Goal: Transaction & Acquisition: Purchase product/service

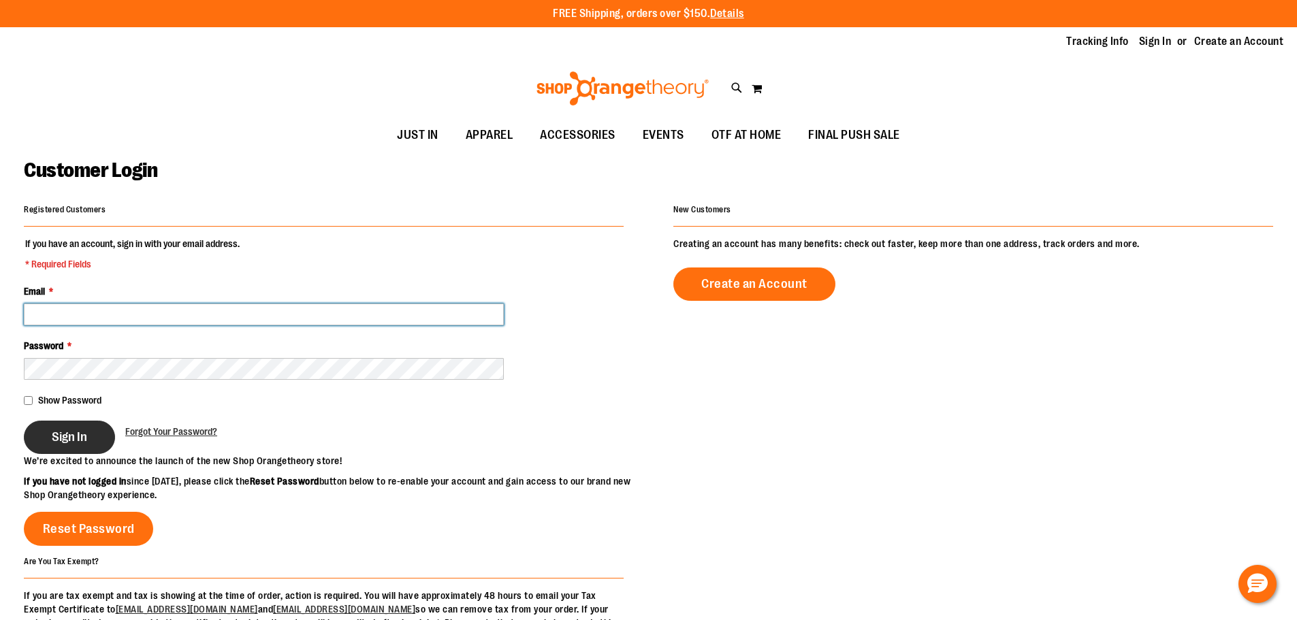
type input "**********"
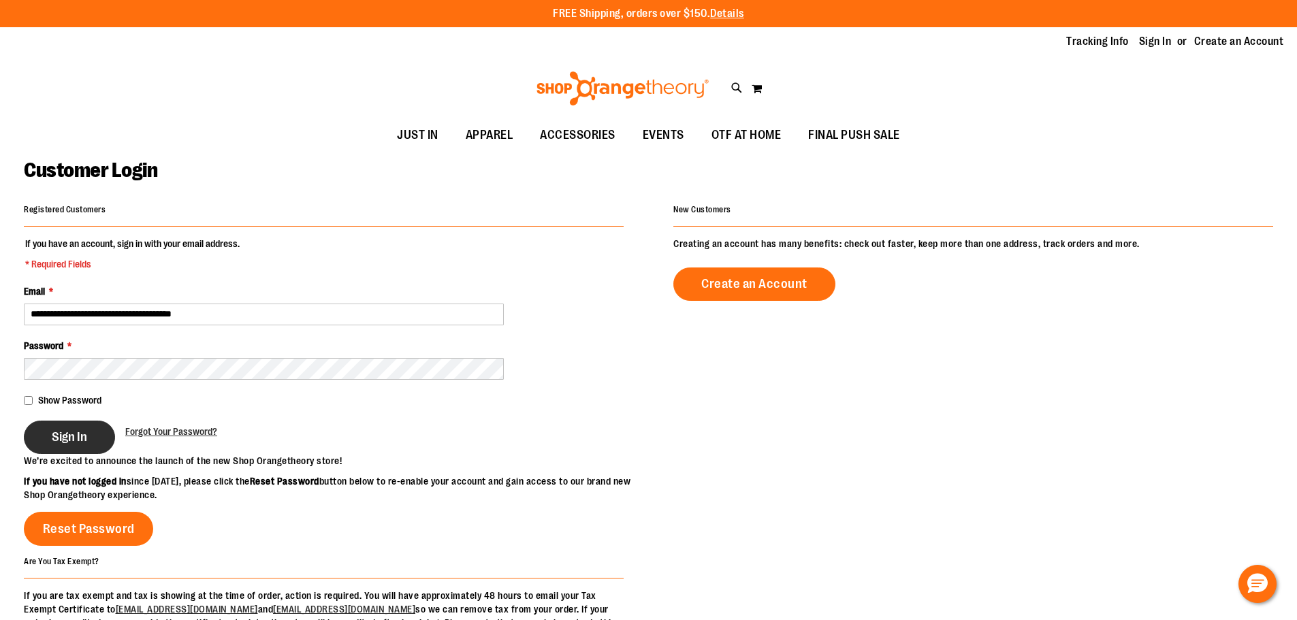
type input "**********"
click at [46, 451] on button "Sign In" at bounding box center [69, 437] width 91 height 33
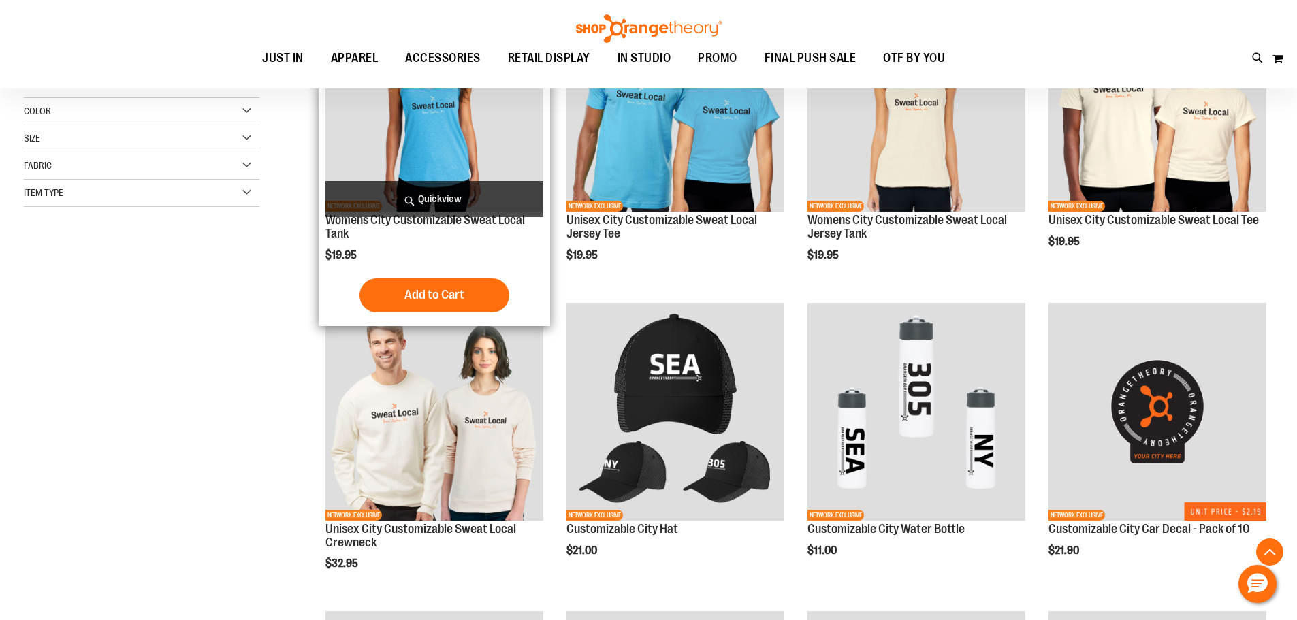
scroll to position [340, 0]
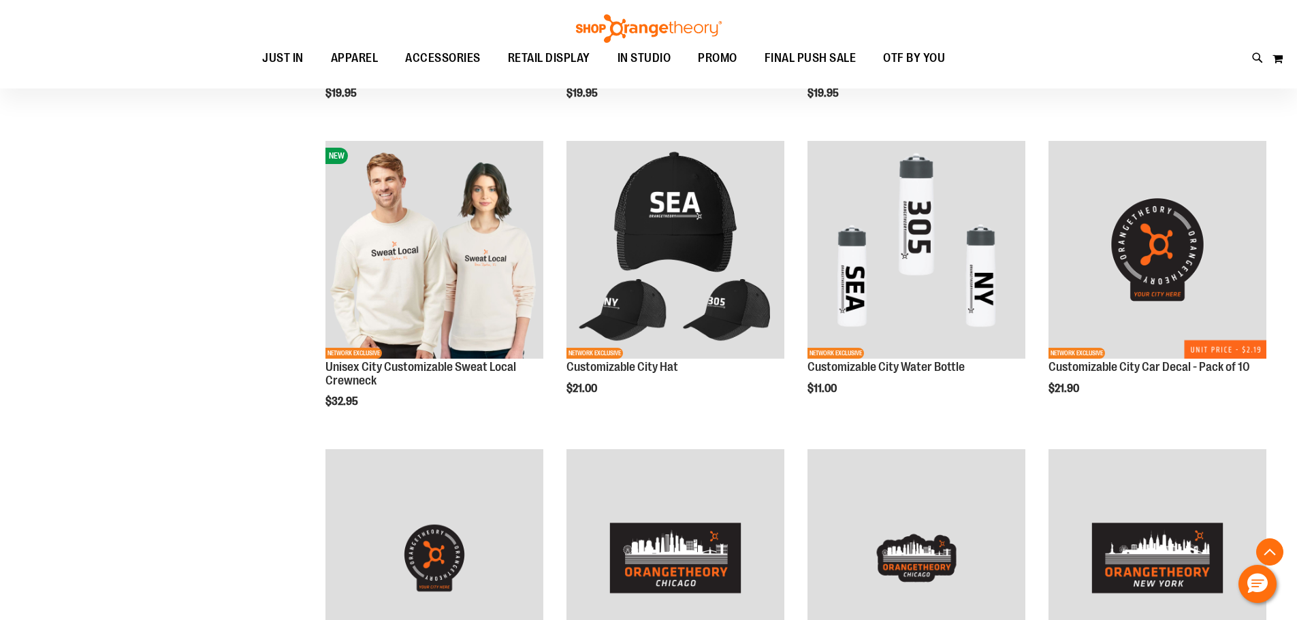
scroll to position [748, 0]
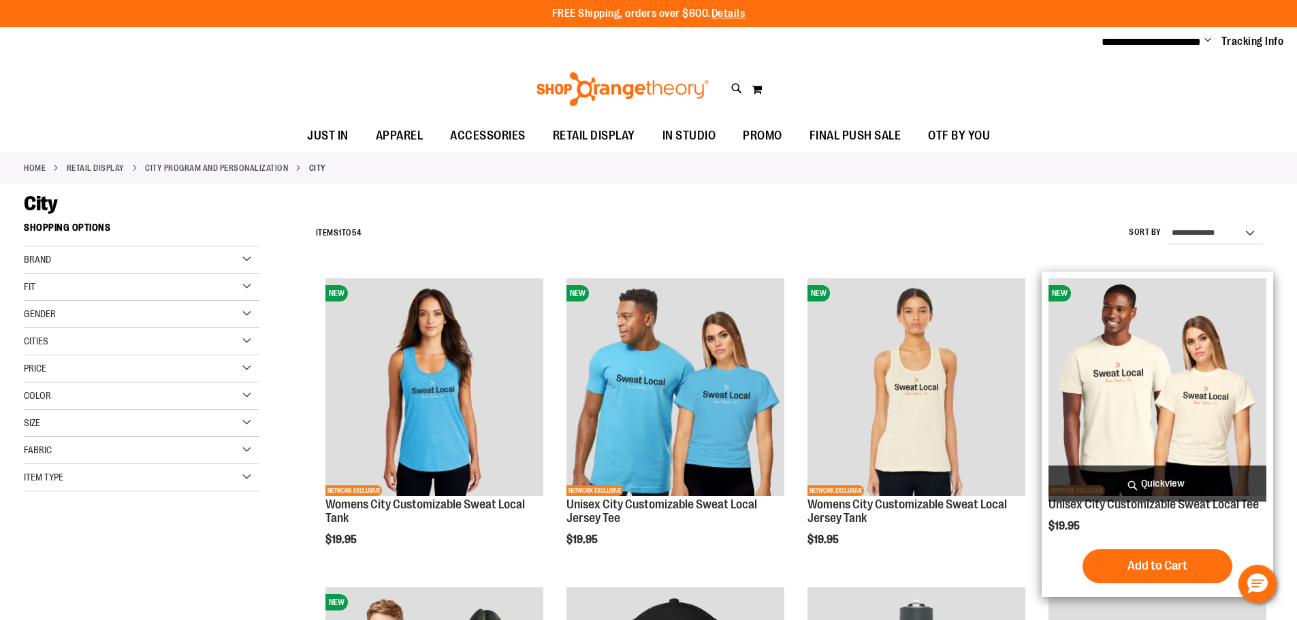
type input "**********"
click at [1094, 389] on img "product" at bounding box center [1158, 388] width 218 height 218
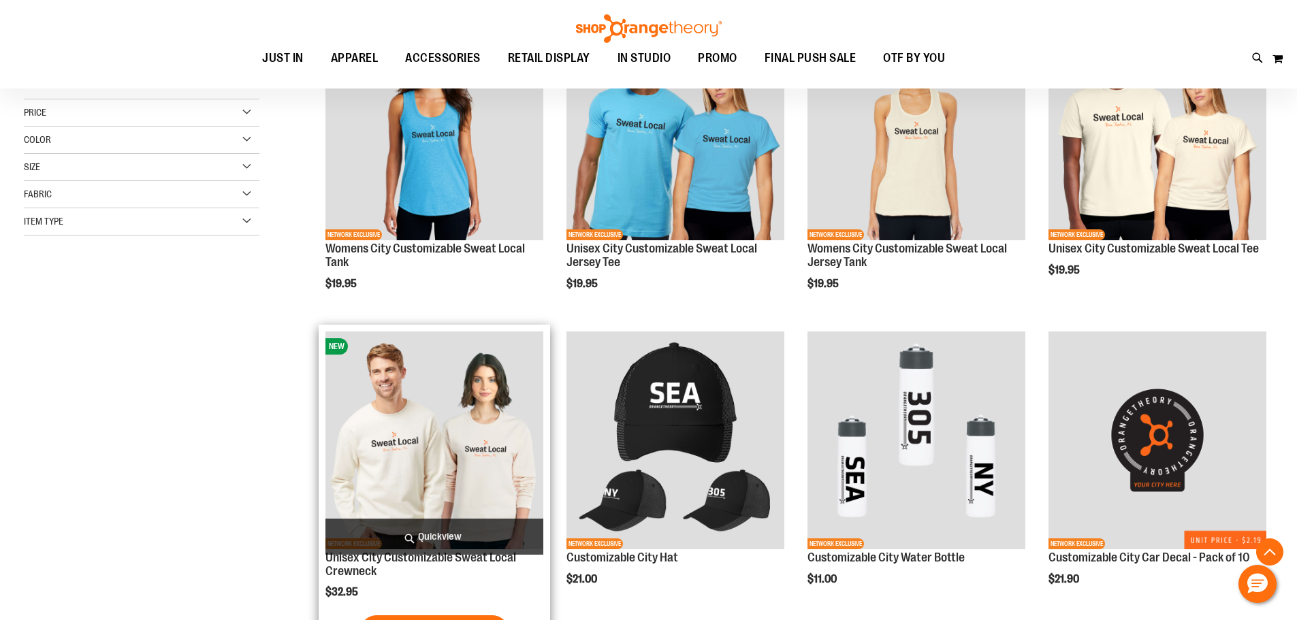
scroll to position [340, 0]
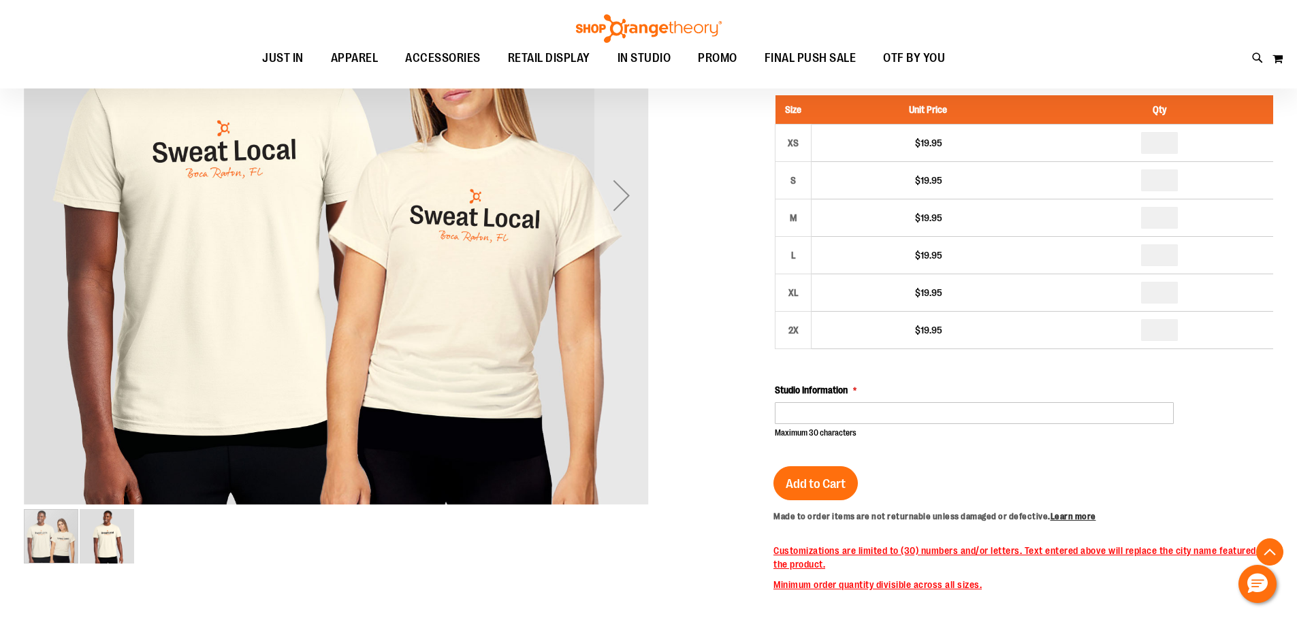
scroll to position [203, 0]
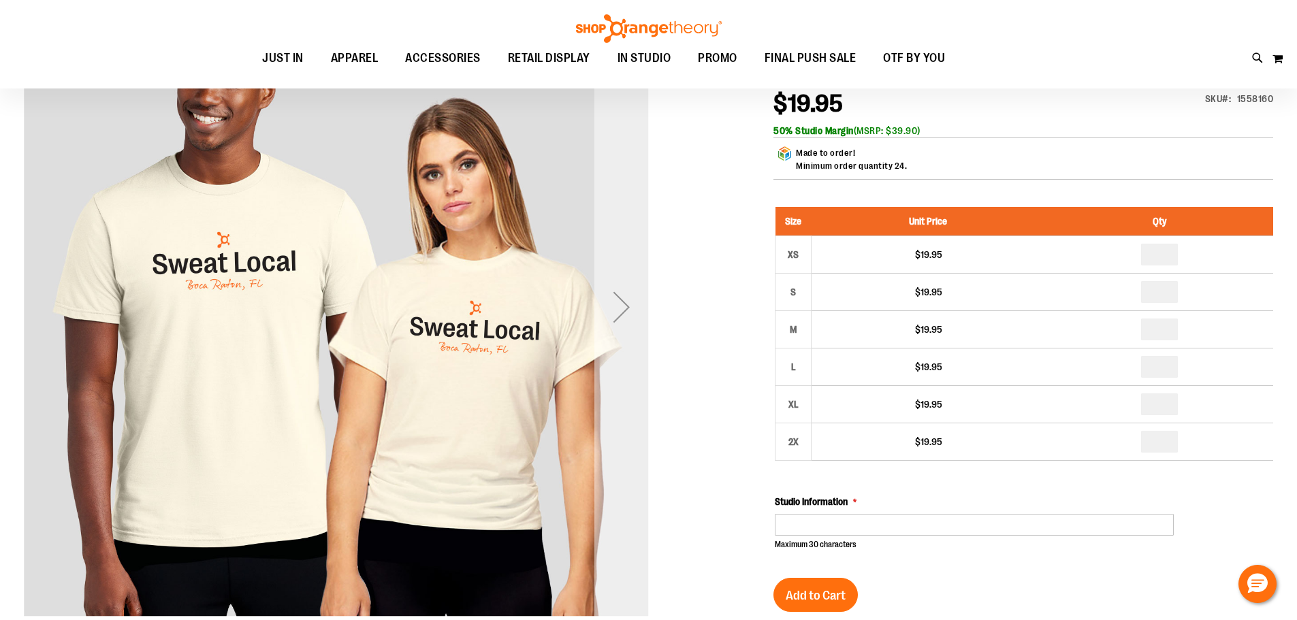
type input "**********"
click at [624, 302] on div "Next" at bounding box center [621, 307] width 54 height 54
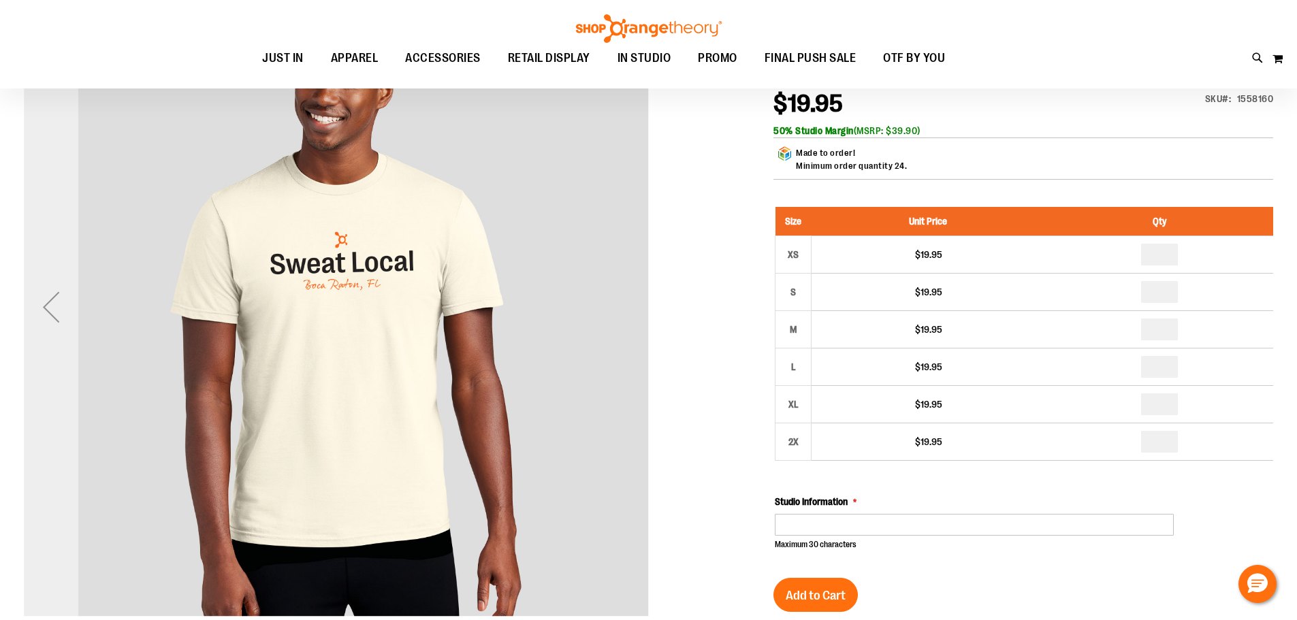
click at [39, 290] on div "Previous" at bounding box center [51, 307] width 54 height 54
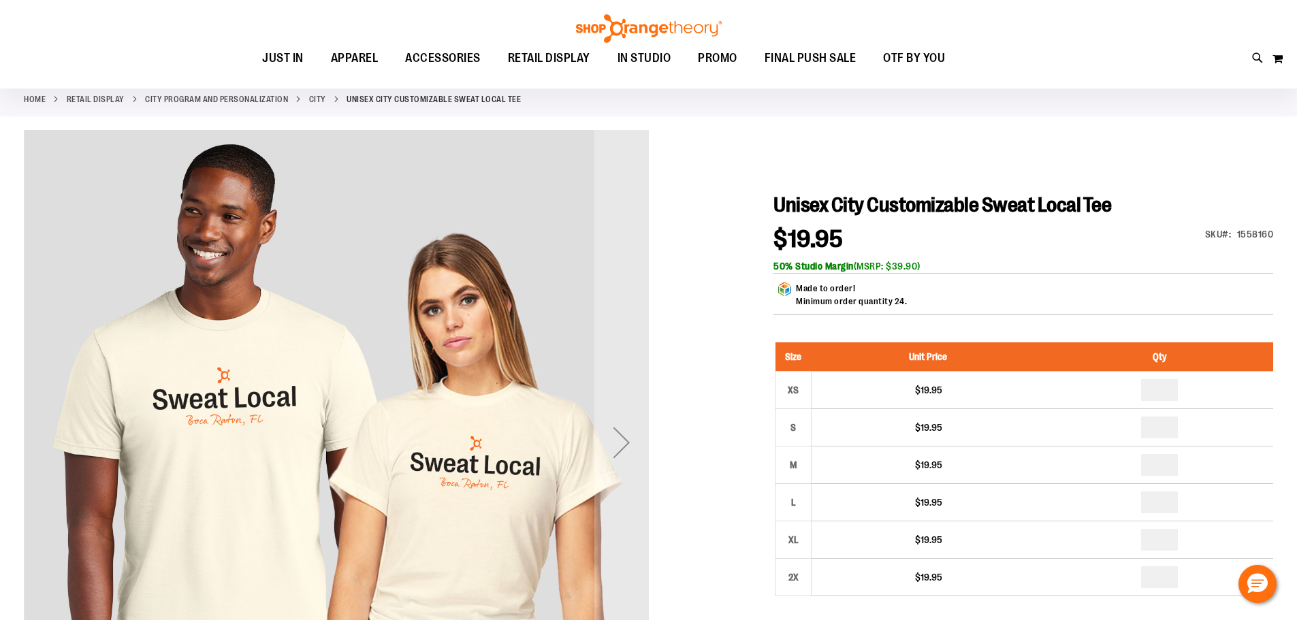
scroll to position [0, 0]
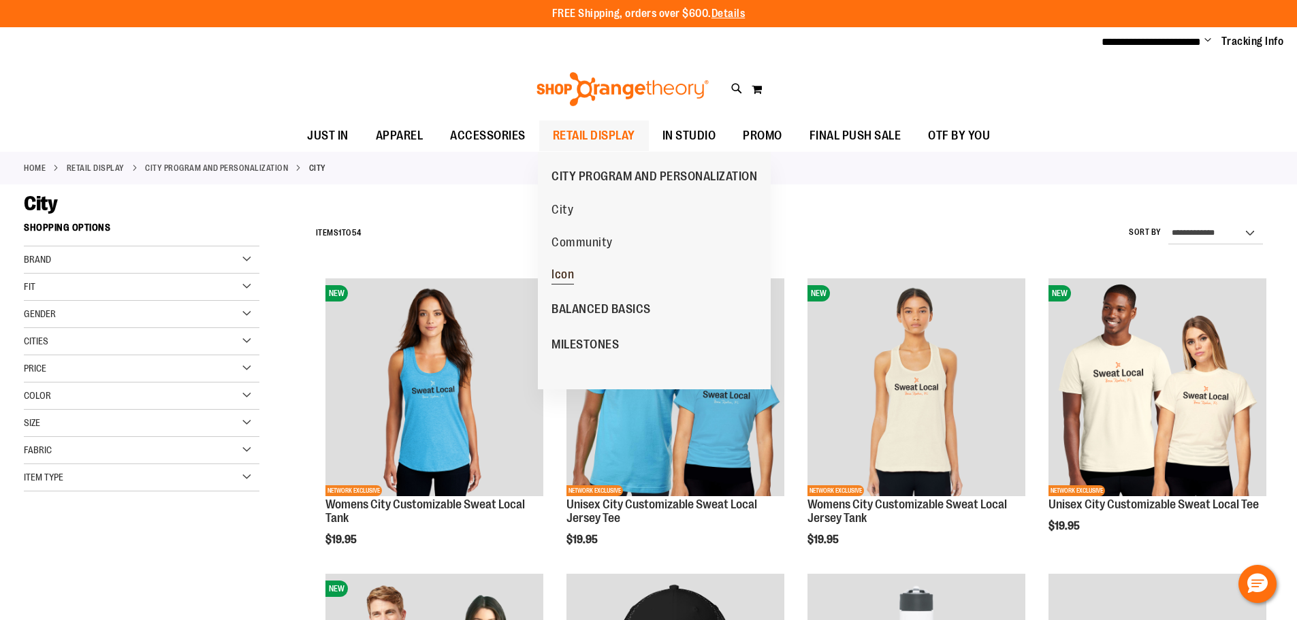
type input "**********"
click at [568, 280] on span "Icon" at bounding box center [563, 276] width 22 height 17
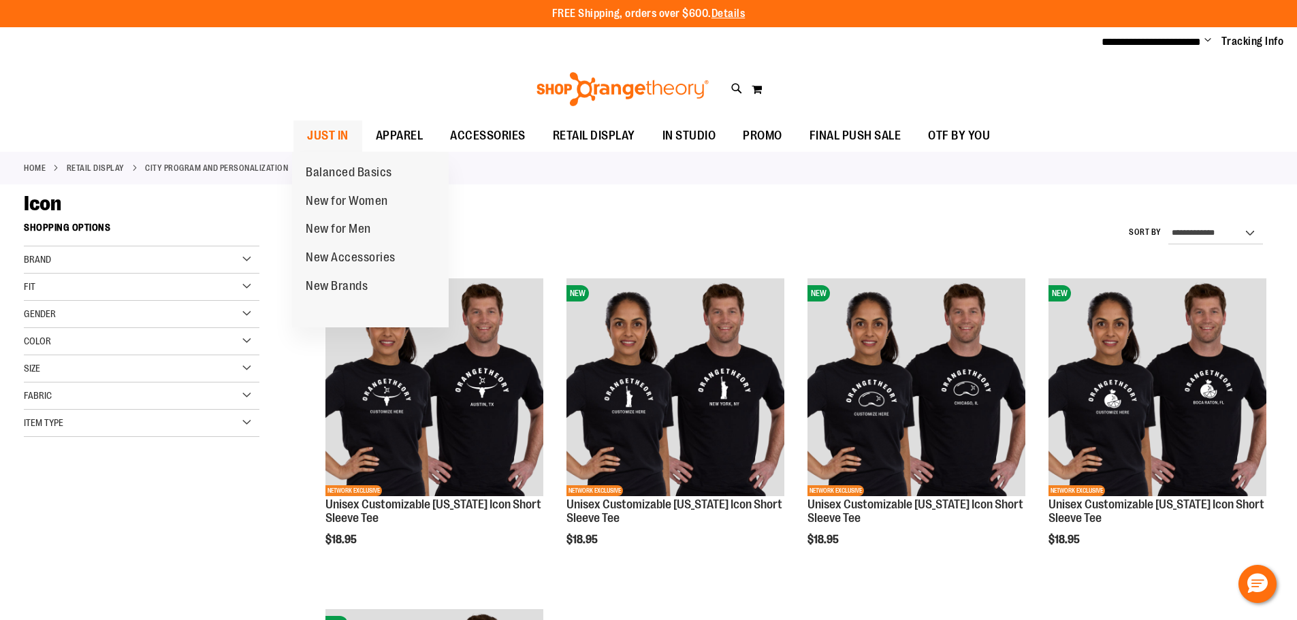
type input "**********"
click at [336, 138] on span "JUST IN" at bounding box center [328, 136] width 42 height 31
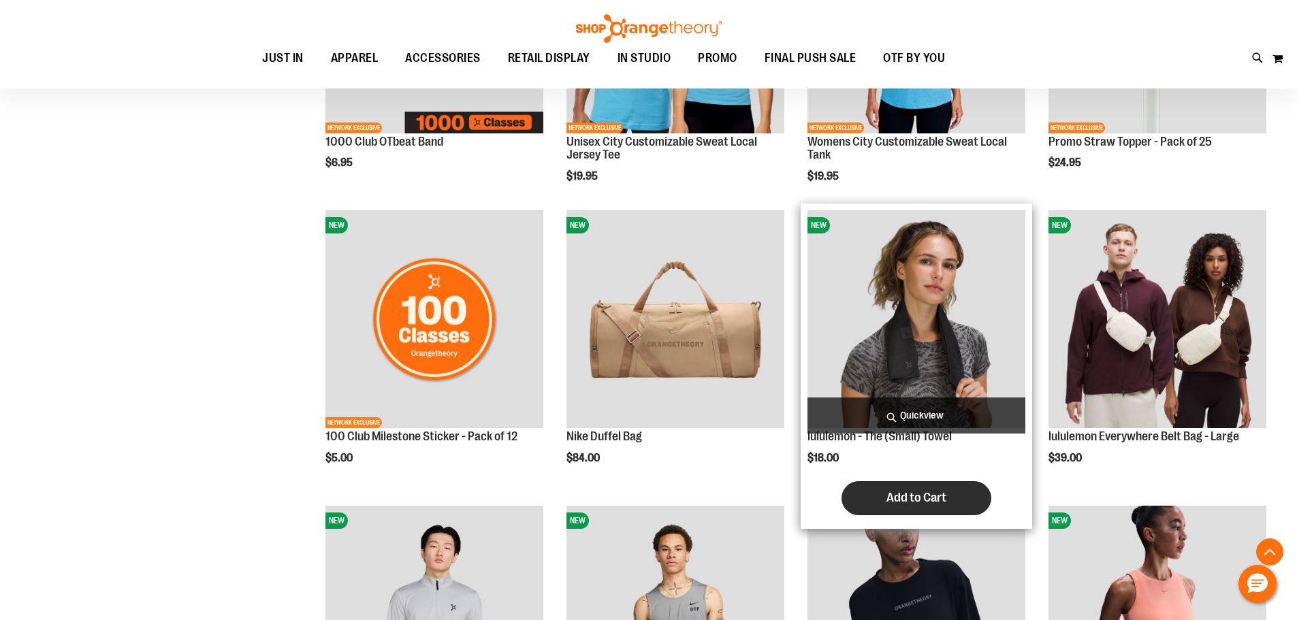
scroll to position [1089, 0]
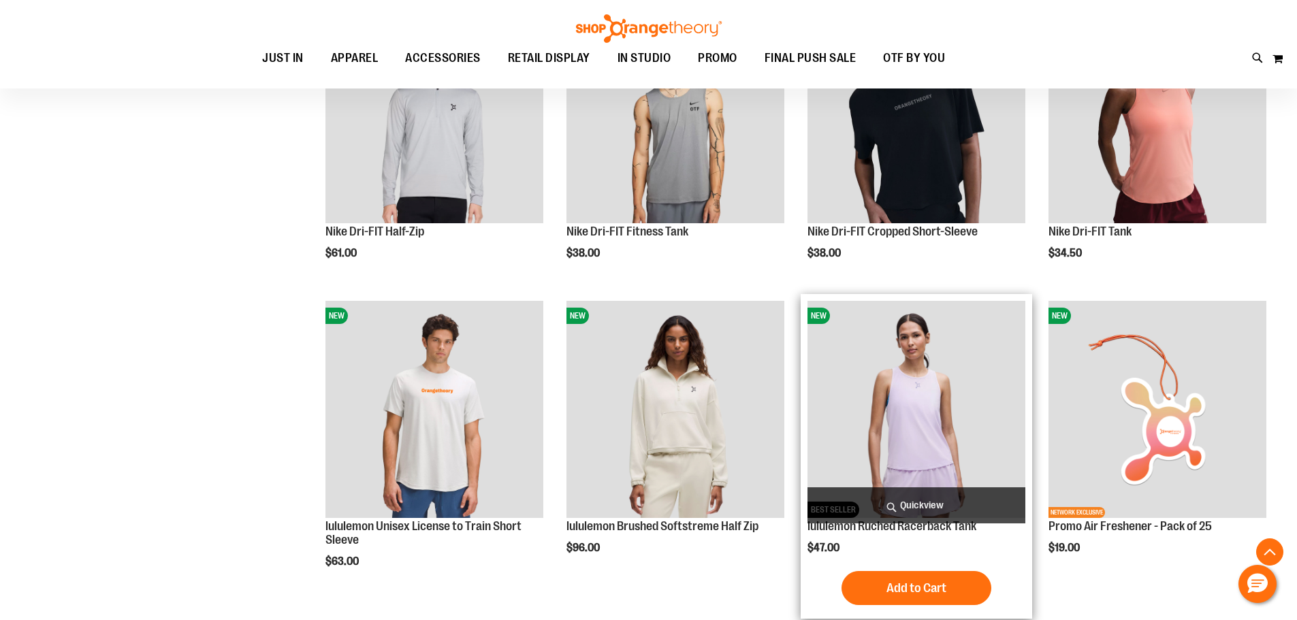
scroll to position [1565, 0]
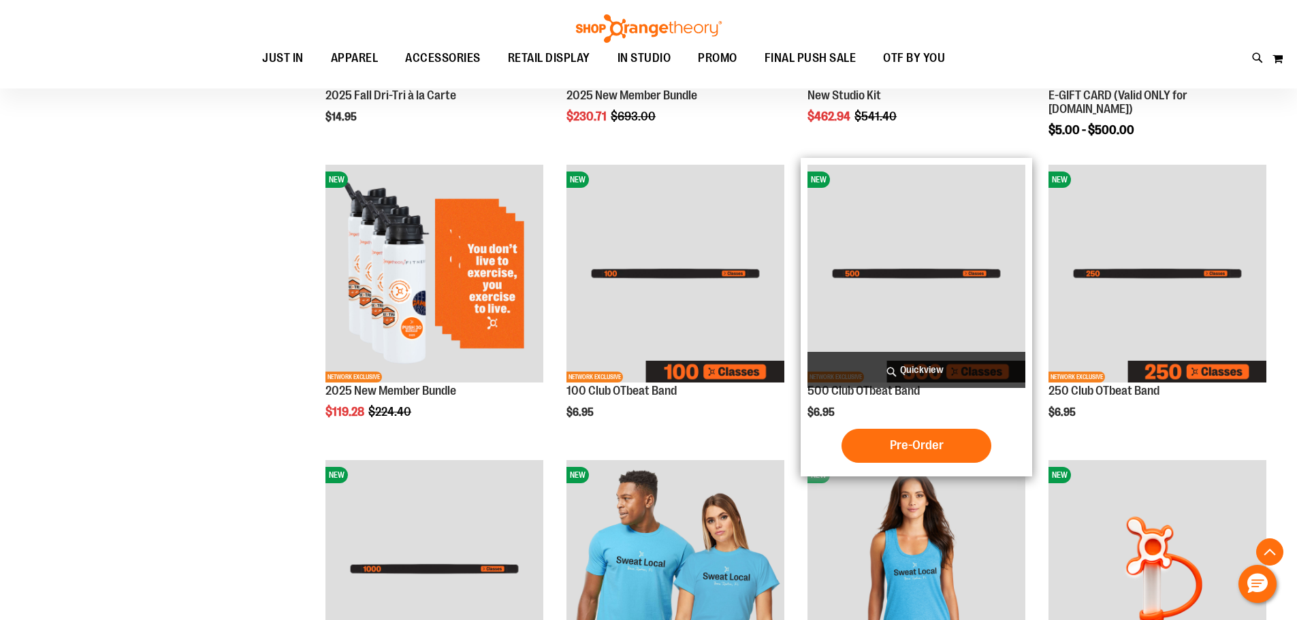
scroll to position [680, 0]
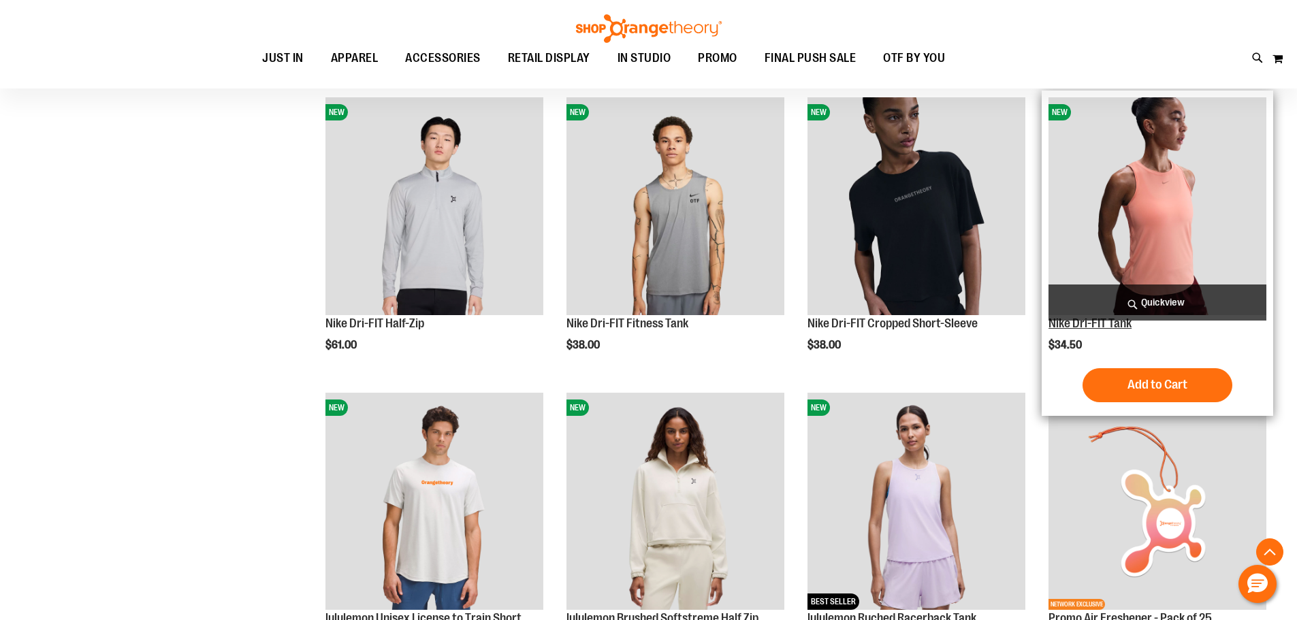
scroll to position [1565, 0]
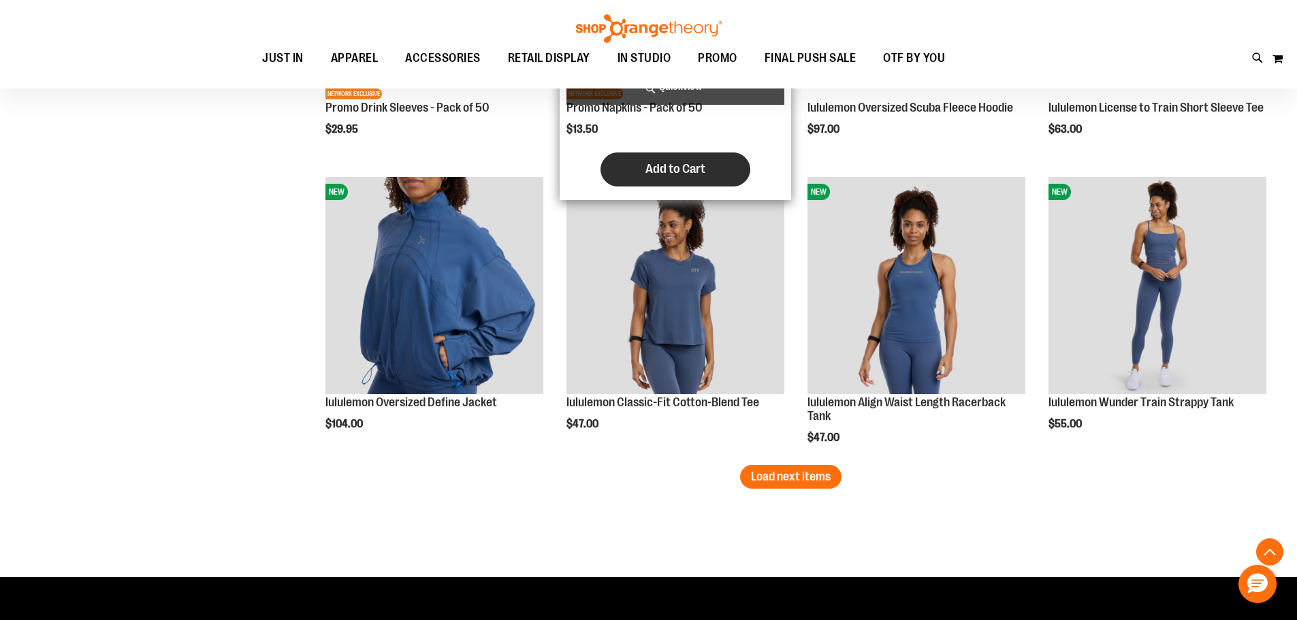
scroll to position [2655, 0]
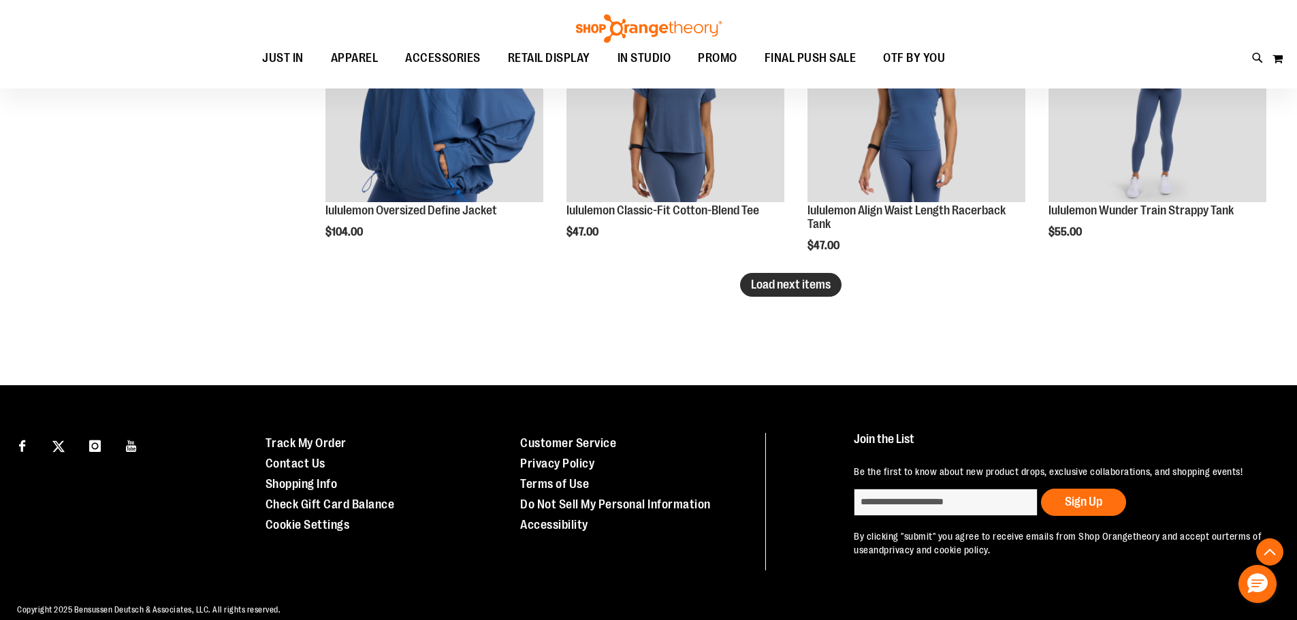
type input "**********"
click at [833, 294] on button "Load next items" at bounding box center [790, 285] width 101 height 24
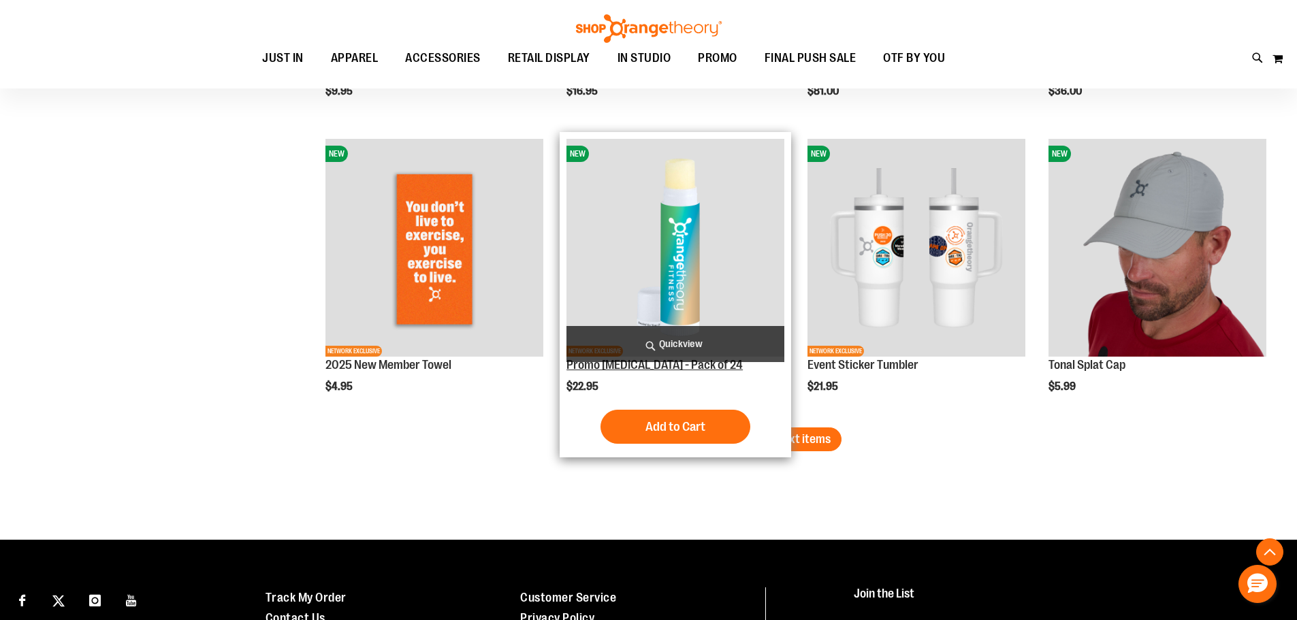
scroll to position [3404, 0]
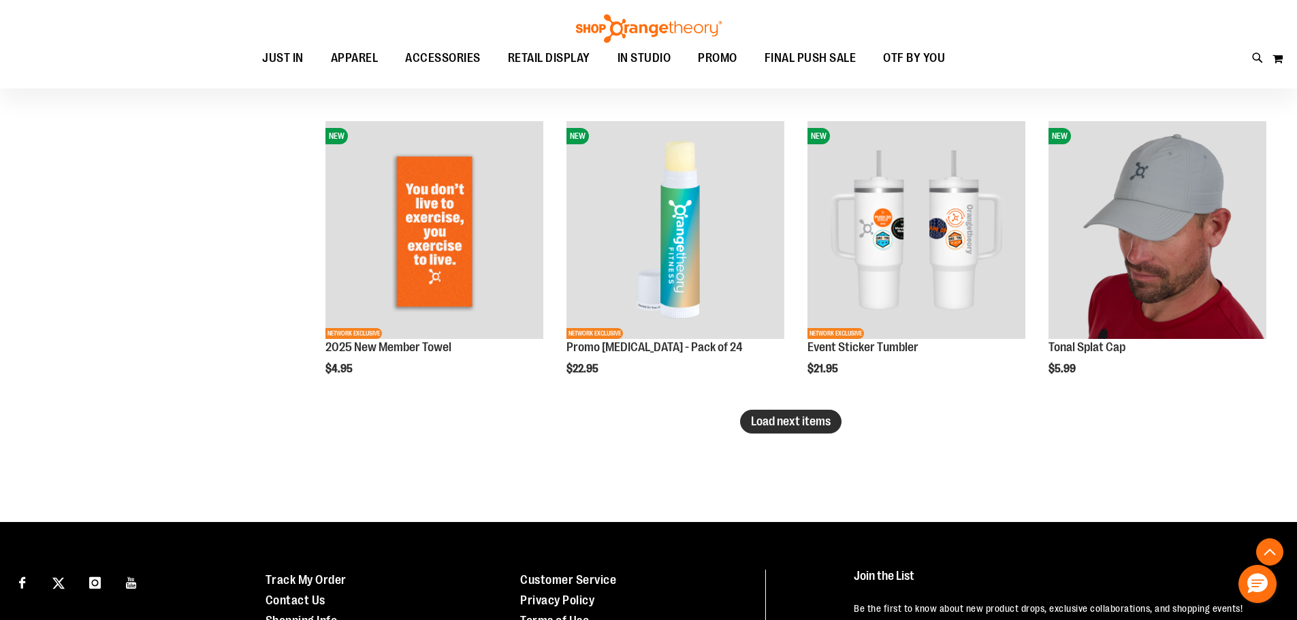
click at [769, 430] on button "Load next items" at bounding box center [790, 422] width 101 height 24
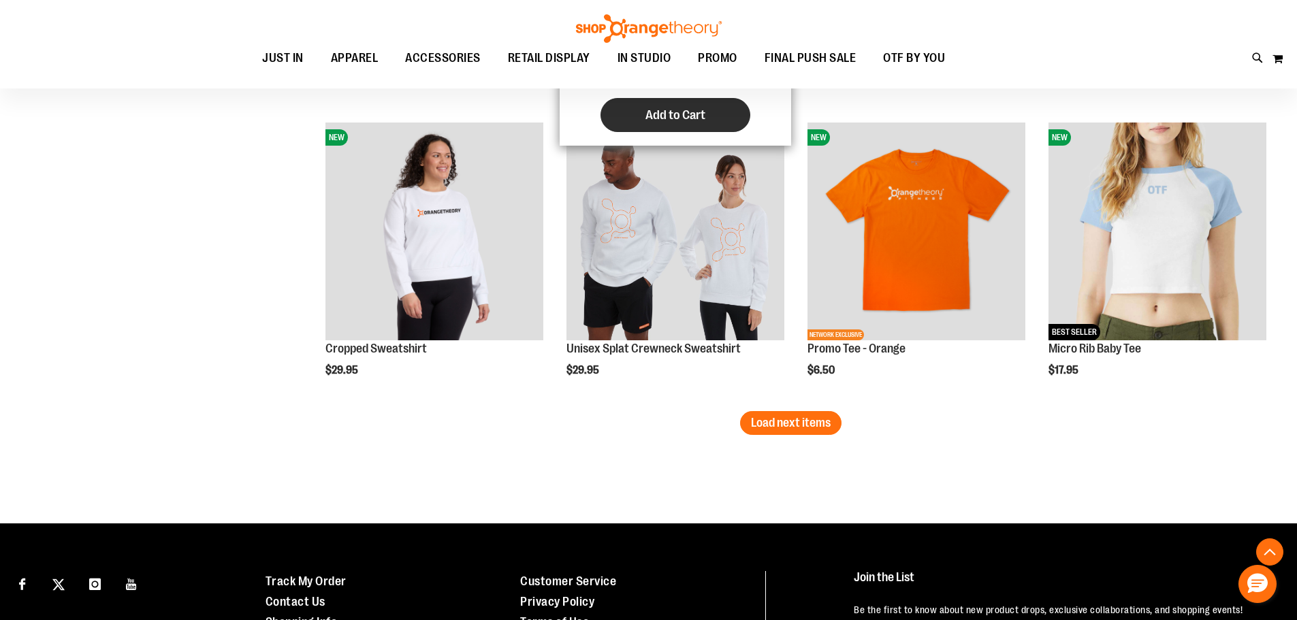
scroll to position [4289, 0]
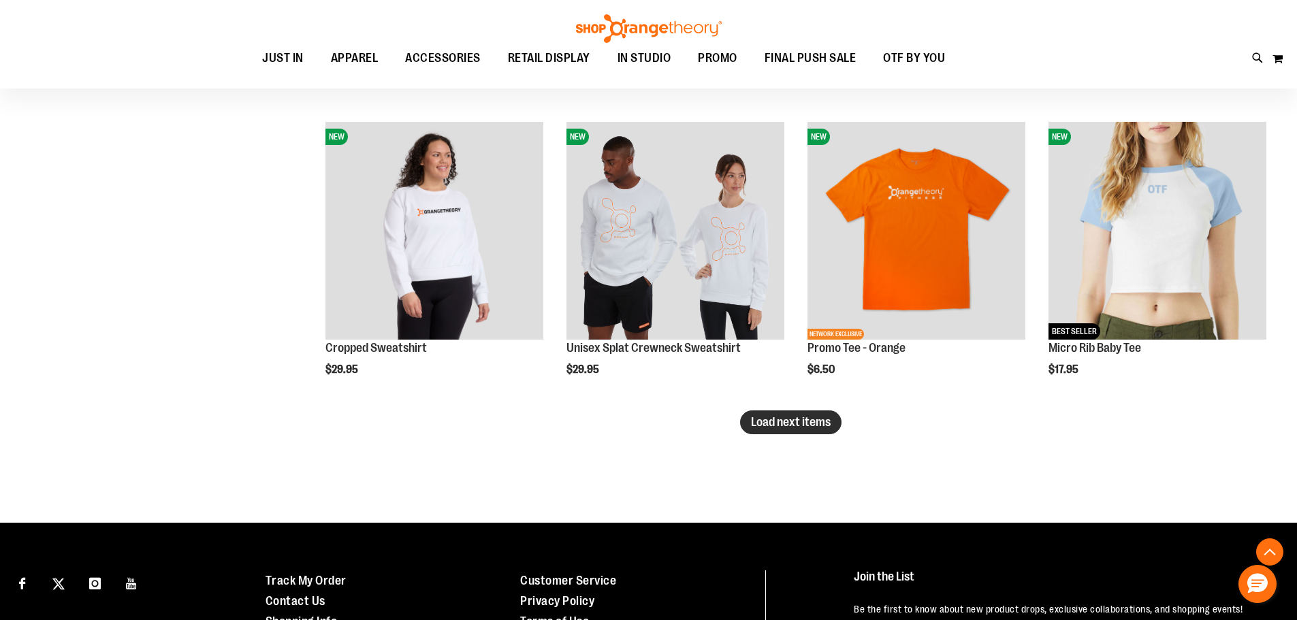
click at [748, 428] on button "Load next items" at bounding box center [790, 423] width 101 height 24
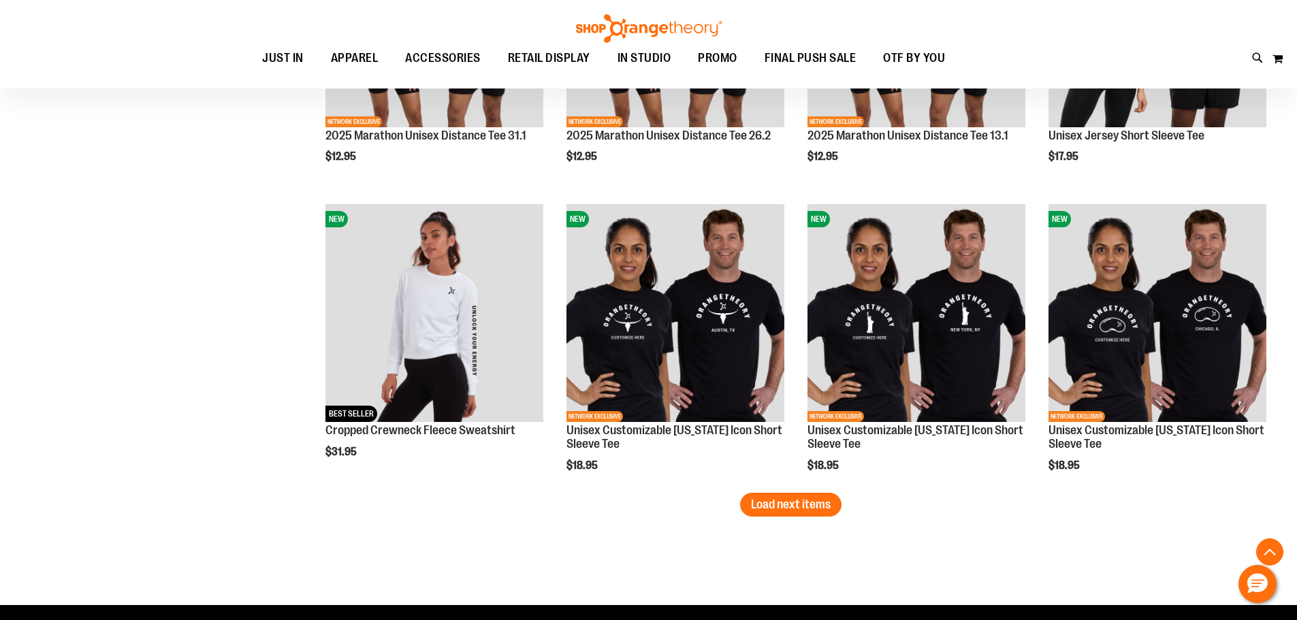
scroll to position [5243, 0]
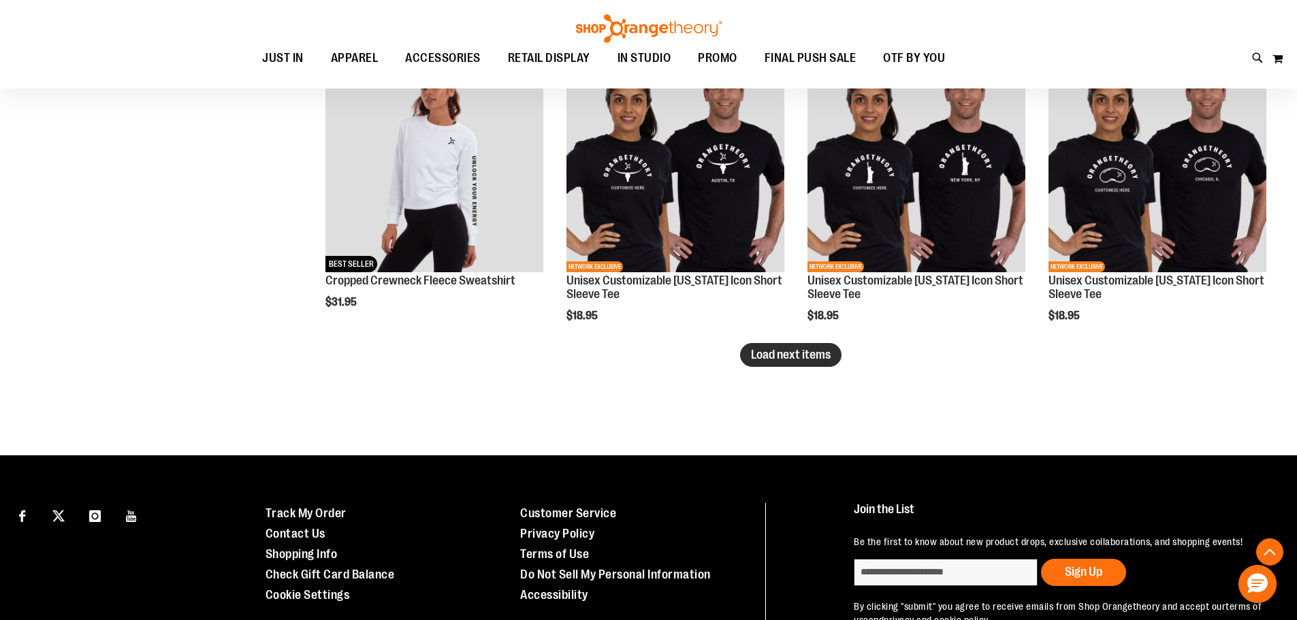
click at [821, 358] on span "Load next items" at bounding box center [791, 355] width 80 height 14
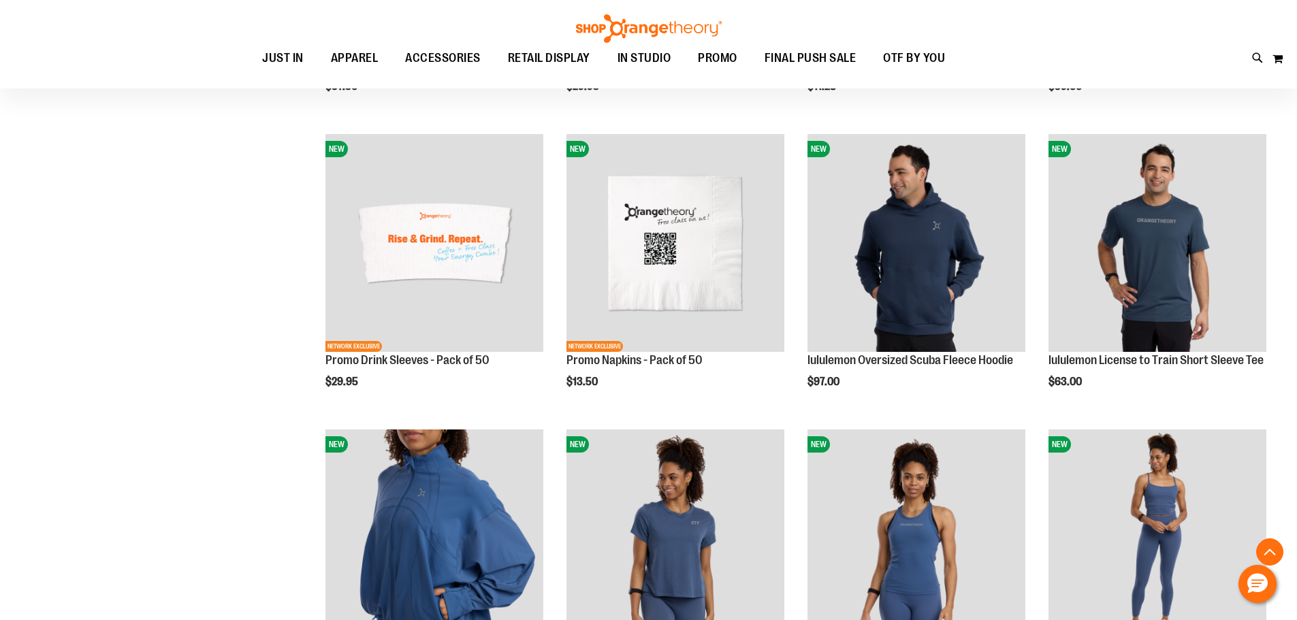
scroll to position [2314, 0]
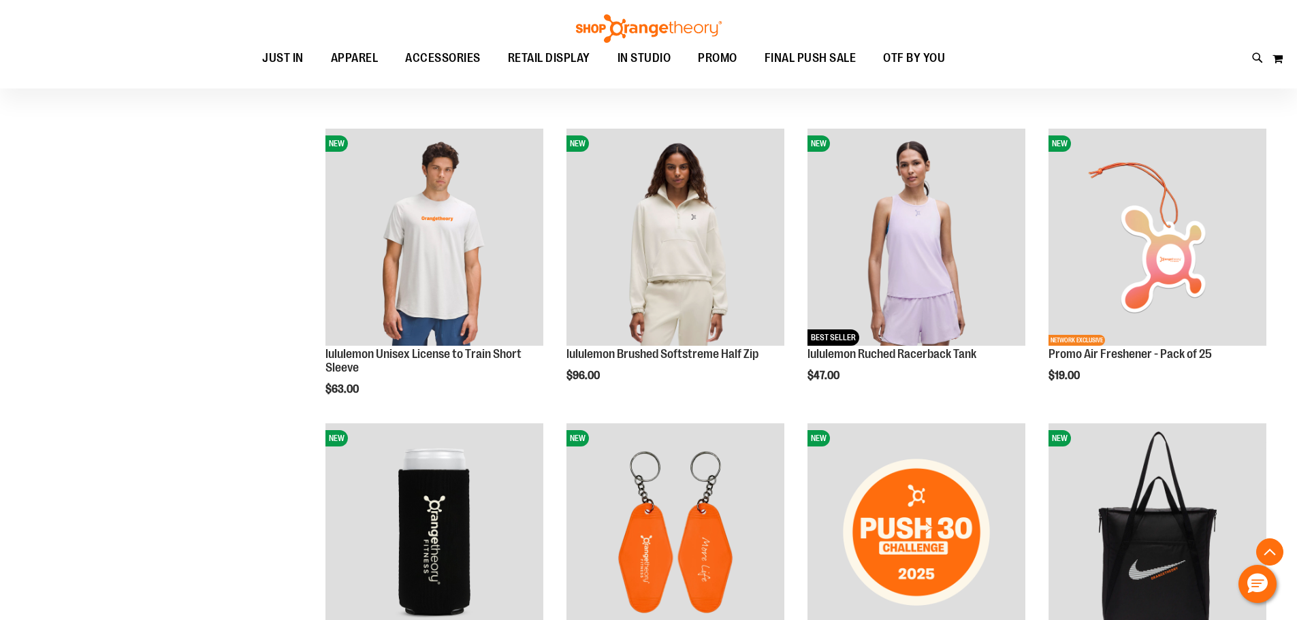
scroll to position [1634, 0]
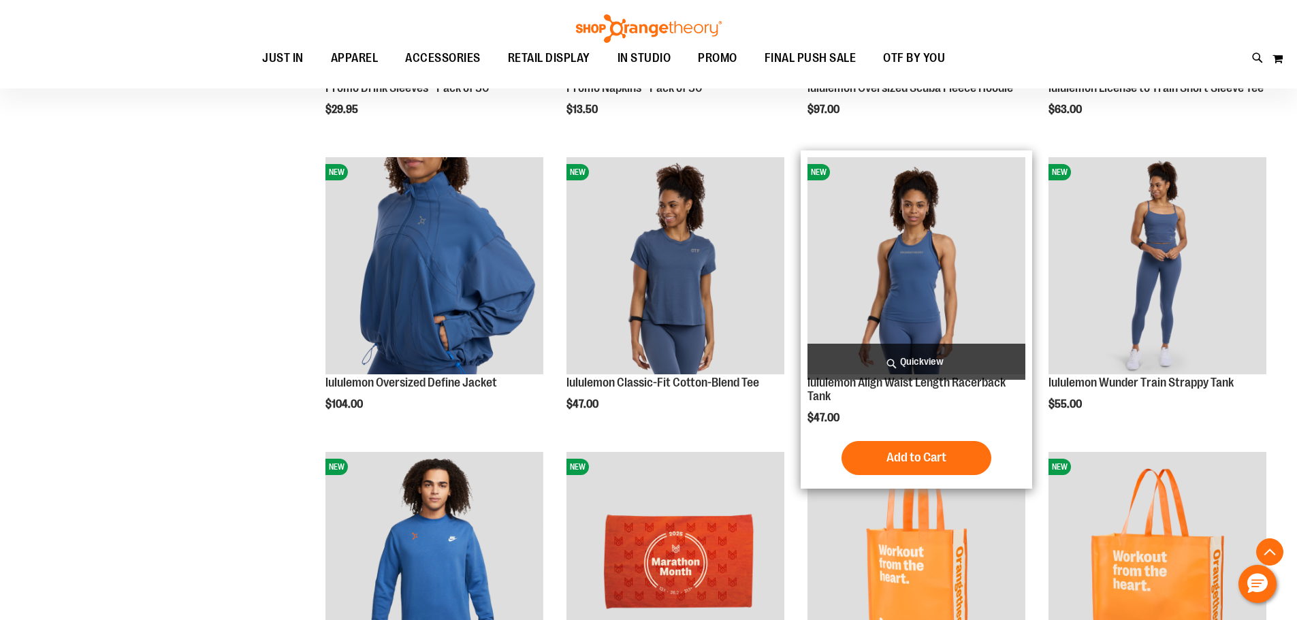
scroll to position [2587, 0]
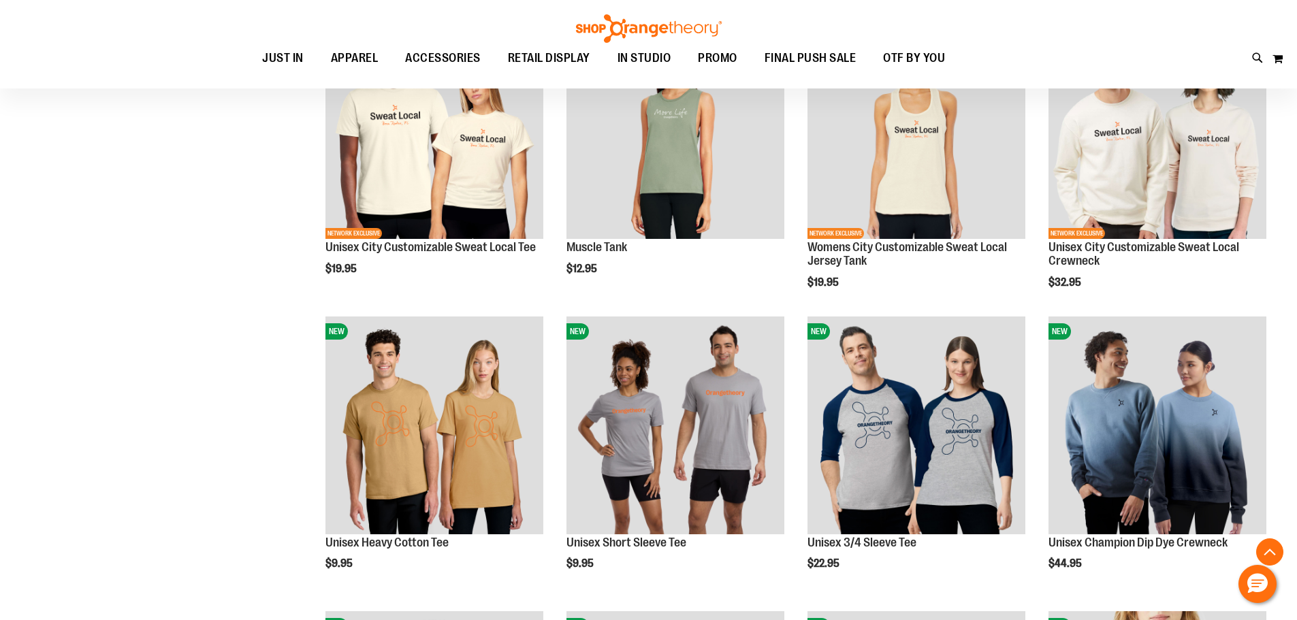
scroll to position [3881, 0]
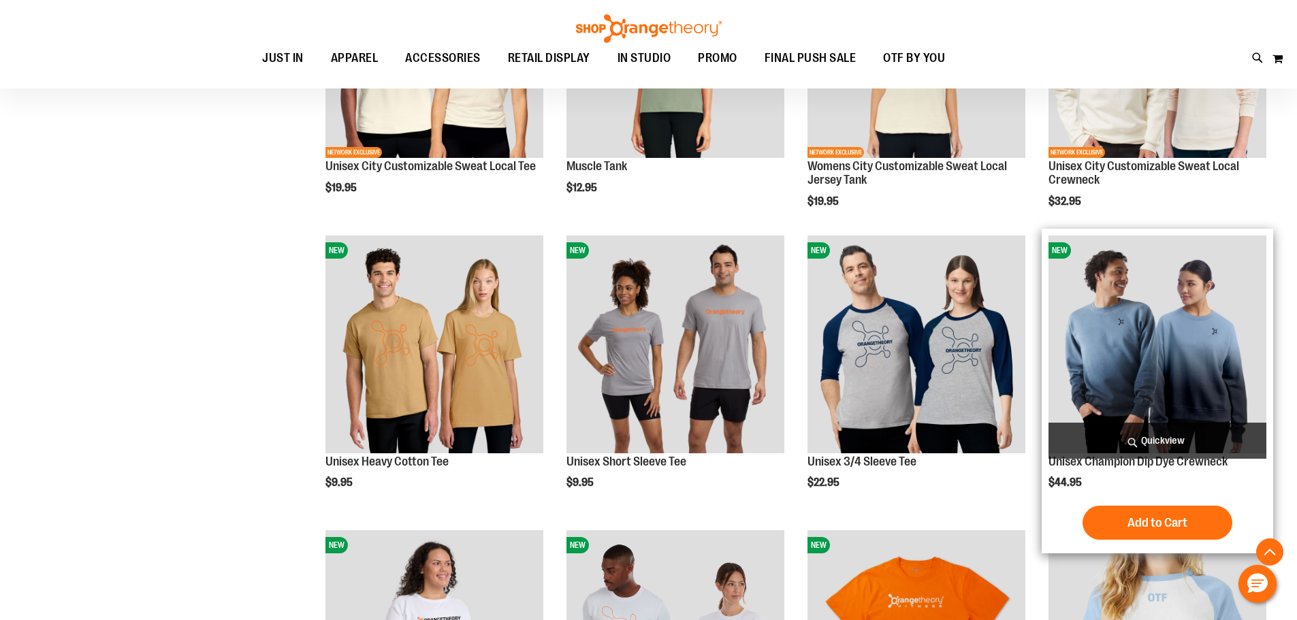
click at [1232, 338] on img "product" at bounding box center [1158, 345] width 218 height 218
click at [1183, 325] on img "product" at bounding box center [1158, 345] width 218 height 218
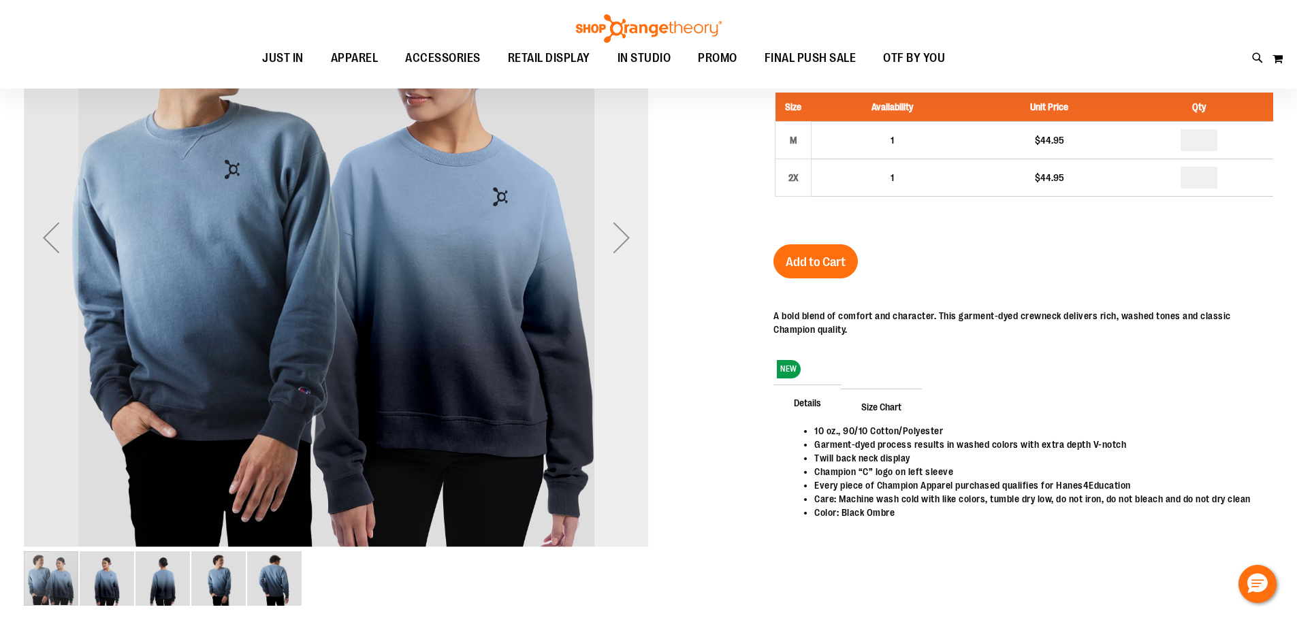
type input "**********"
click at [636, 246] on div "Next" at bounding box center [621, 238] width 54 height 54
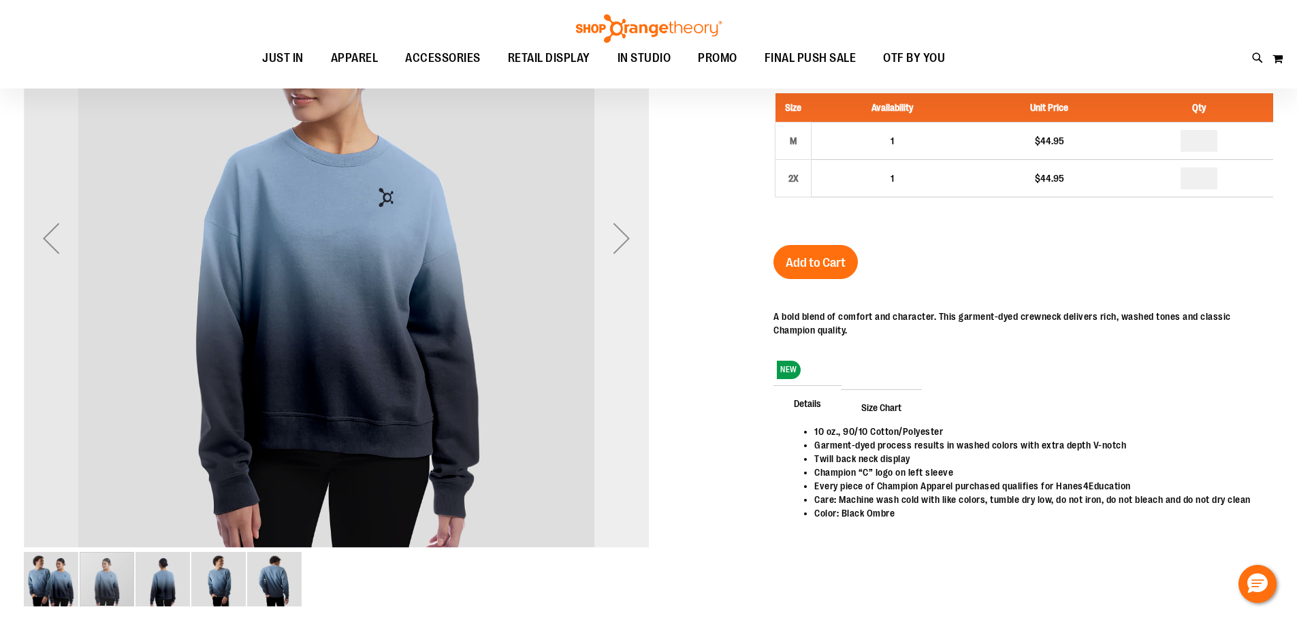
click at [636, 246] on div "Next" at bounding box center [621, 238] width 54 height 54
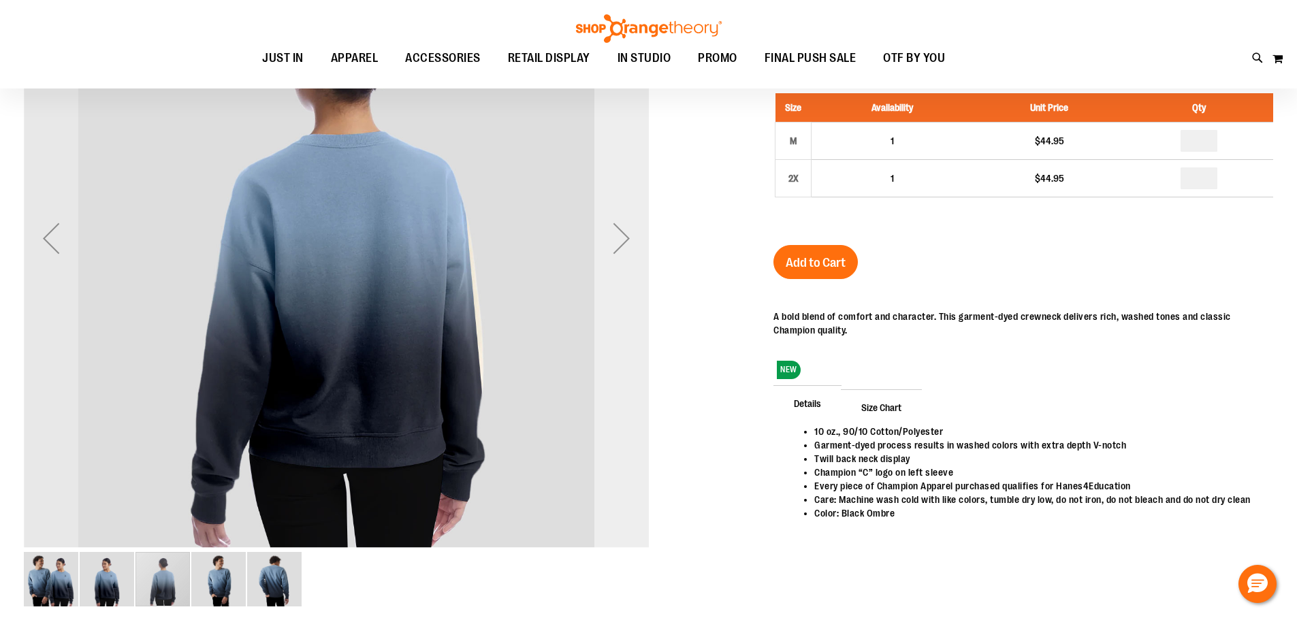
click at [636, 246] on div "Next" at bounding box center [621, 238] width 54 height 54
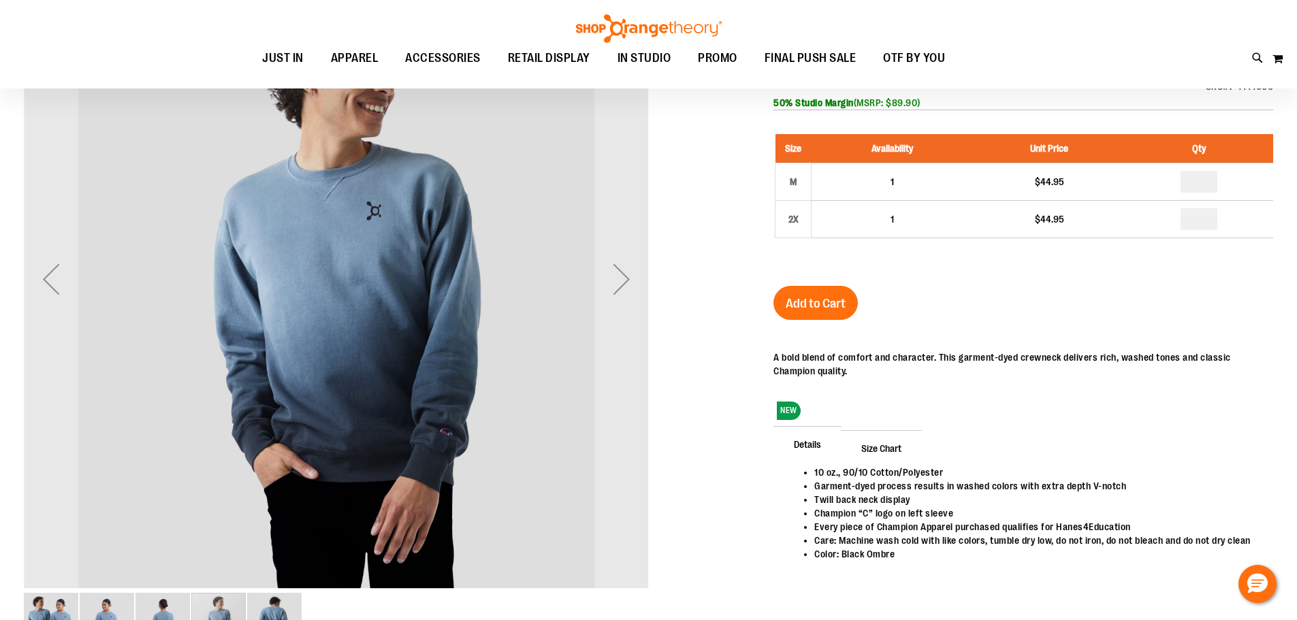
scroll to position [204, 0]
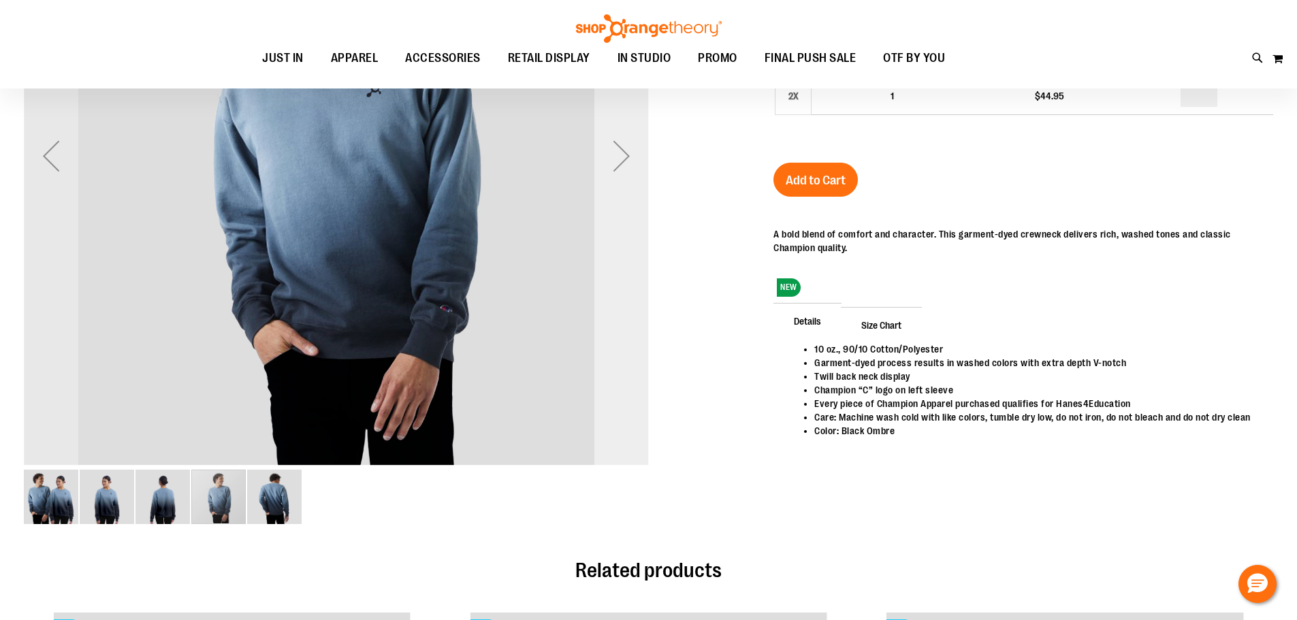
click at [638, 244] on div "Next" at bounding box center [621, 155] width 54 height 625
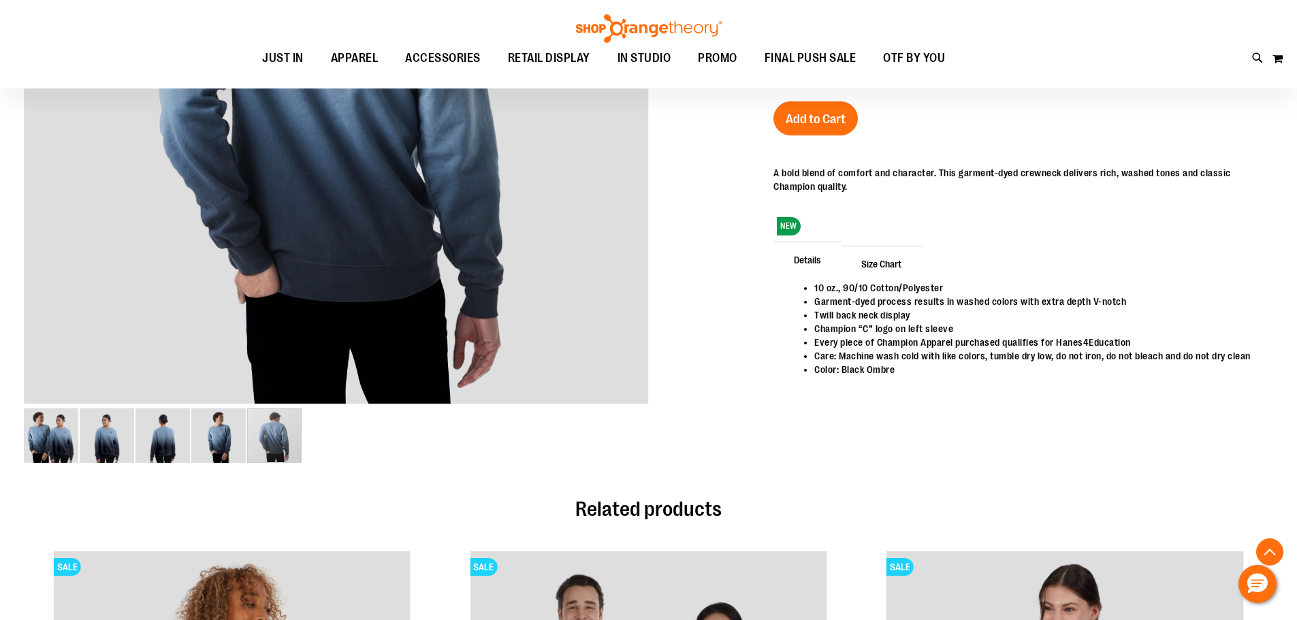
scroll to position [272, 0]
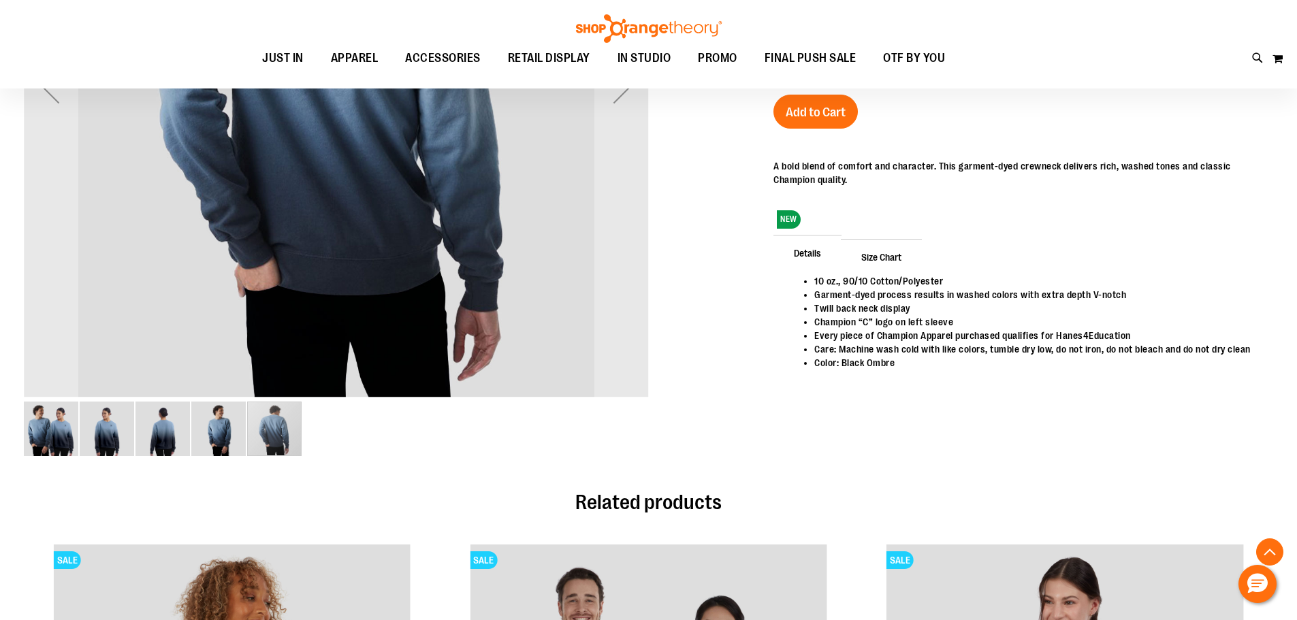
click at [77, 439] on img "image 1 of 5" at bounding box center [51, 429] width 54 height 54
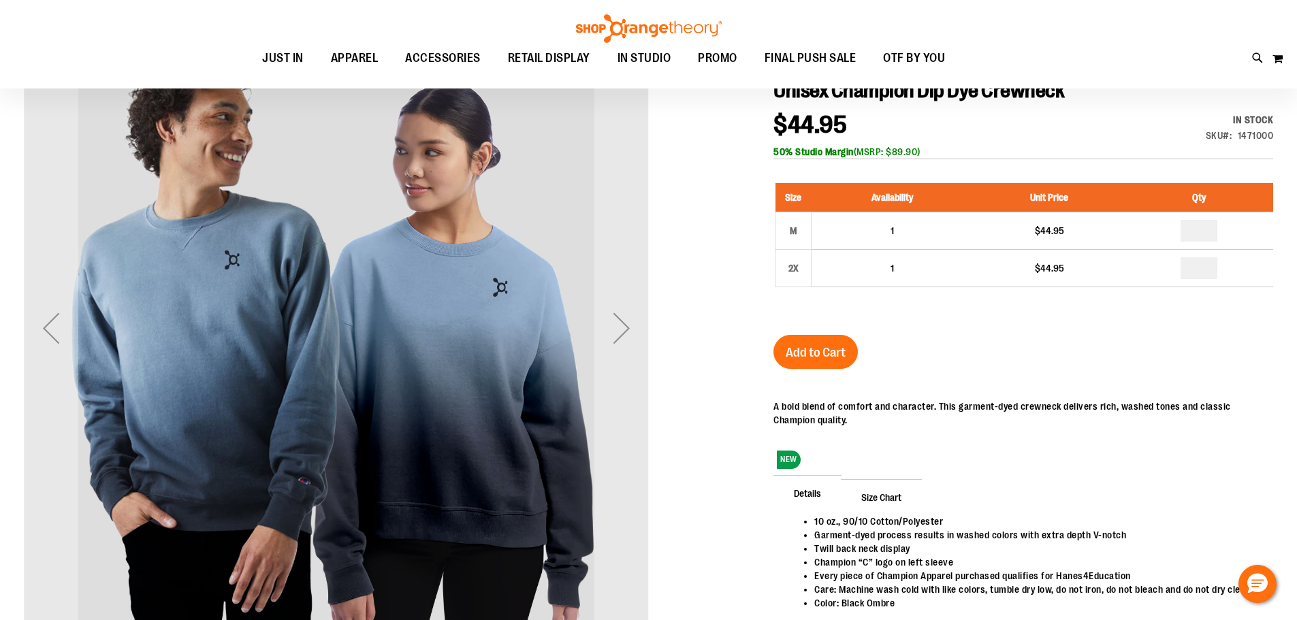
scroll to position [0, 0]
